Goal: Task Accomplishment & Management: Manage account settings

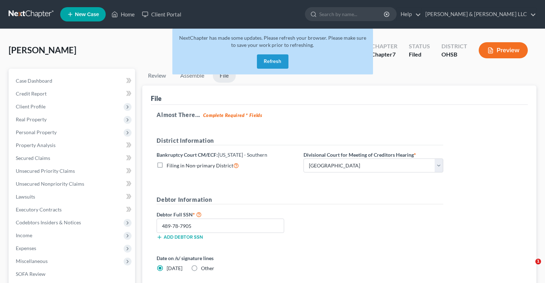
select select "0"
click at [277, 61] on button "Refresh" at bounding box center [273, 61] width 32 height 14
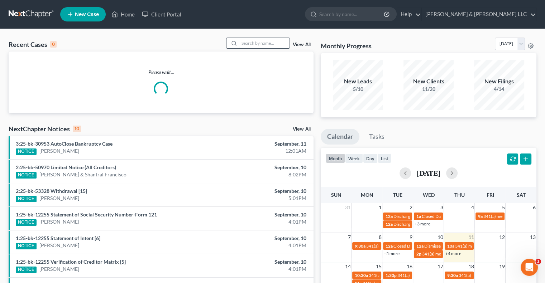
click at [245, 42] on input "search" at bounding box center [264, 43] width 50 height 10
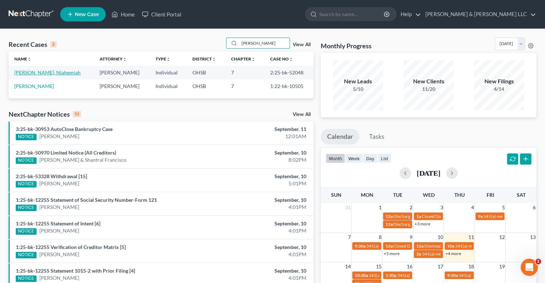
type input "curry"
click at [25, 73] on link "Curry, Niahemiah" at bounding box center [47, 72] width 66 height 6
select select "4"
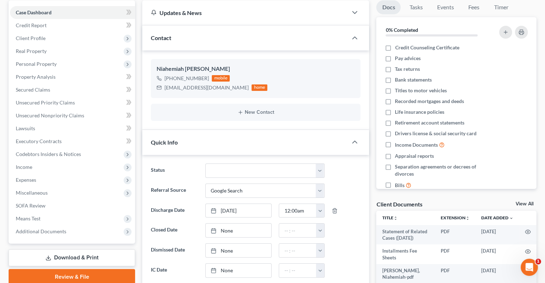
scroll to position [72, 0]
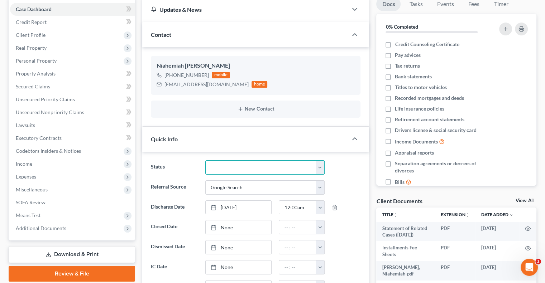
click at [246, 172] on select "Closed Discharged Dismissed Filed In Progress Lead Lost Lead Ready to File Reta…" at bounding box center [264, 167] width 119 height 14
select select "0"
click at [205, 160] on select "Closed Discharged Dismissed Filed In Progress Lead Lost Lead Ready to File Reta…" at bounding box center [264, 167] width 119 height 14
type input "9/11/2025"
click at [230, 225] on link "None" at bounding box center [239, 228] width 66 height 14
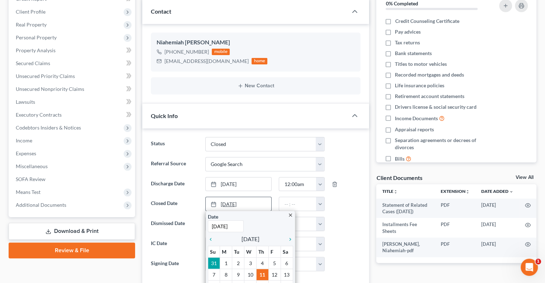
scroll to position [107, 0]
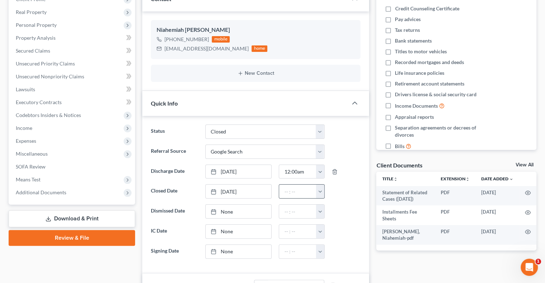
click at [318, 193] on button "button" at bounding box center [320, 192] width 8 height 14
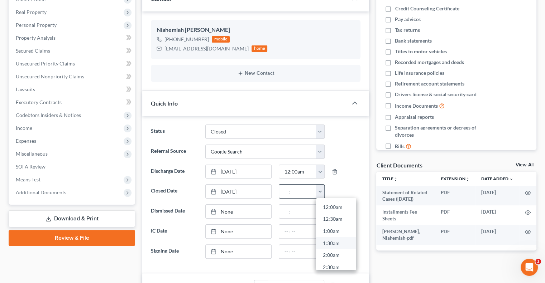
click at [325, 247] on link "1:30am" at bounding box center [336, 243] width 40 height 12
type input "1:30am"
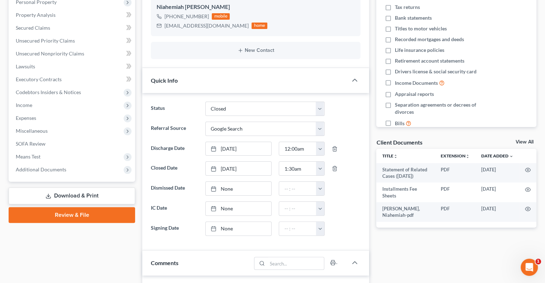
scroll to position [143, 0]
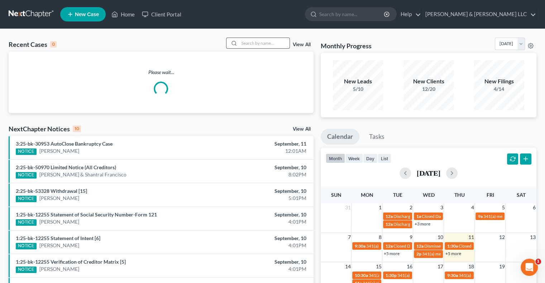
click at [255, 42] on input "search" at bounding box center [264, 43] width 50 height 10
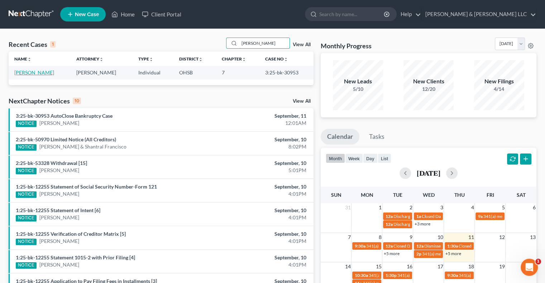
type input "reaves"
click at [37, 73] on link "Reaves, Jon" at bounding box center [34, 72] width 40 height 6
select select "0"
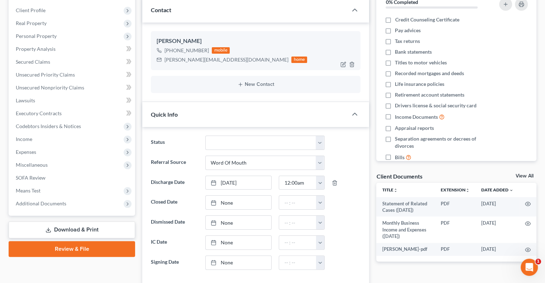
scroll to position [107, 0]
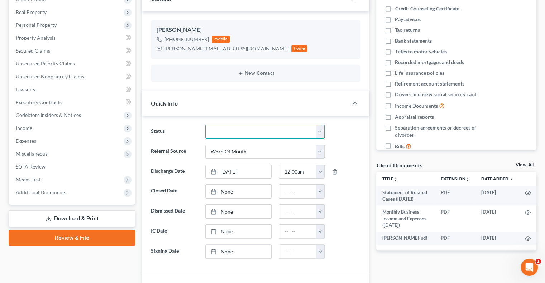
click at [223, 127] on select "Closed Discharged Dismissed Filed In Progress Lead Lost Lead Ready to File Reta…" at bounding box center [264, 132] width 119 height 14
select select "0"
click at [205, 125] on select "Closed Discharged Dismissed Filed In Progress Lead Lost Lead Ready to File Reta…" at bounding box center [264, 132] width 119 height 14
type input "9/11/2025"
click at [234, 188] on link "9/11/2025" at bounding box center [239, 192] width 66 height 14
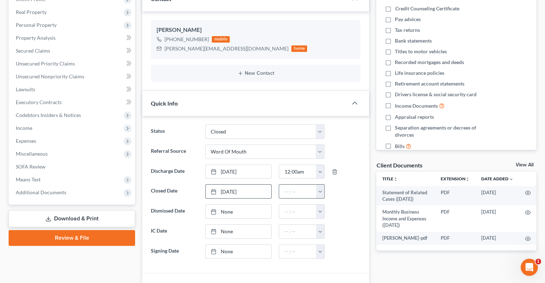
click at [322, 194] on button "button" at bounding box center [320, 192] width 8 height 14
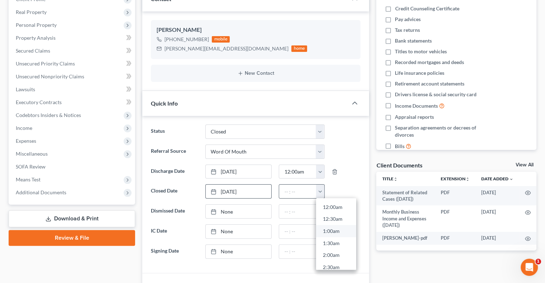
click at [329, 233] on link "1:00am" at bounding box center [336, 232] width 40 height 12
type input "1:00am"
